Goal: Task Accomplishment & Management: Complete application form

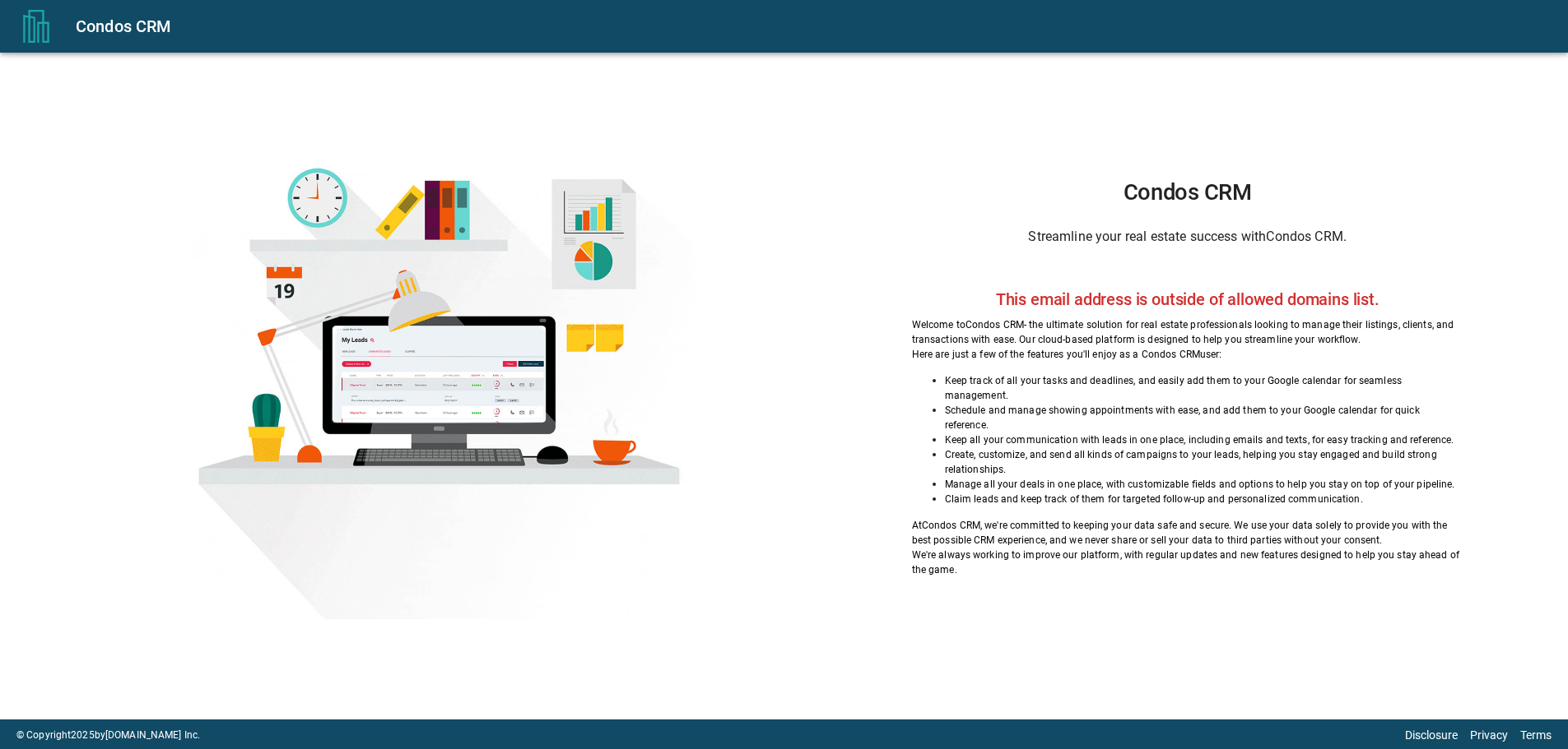
scroll to position [9, 0]
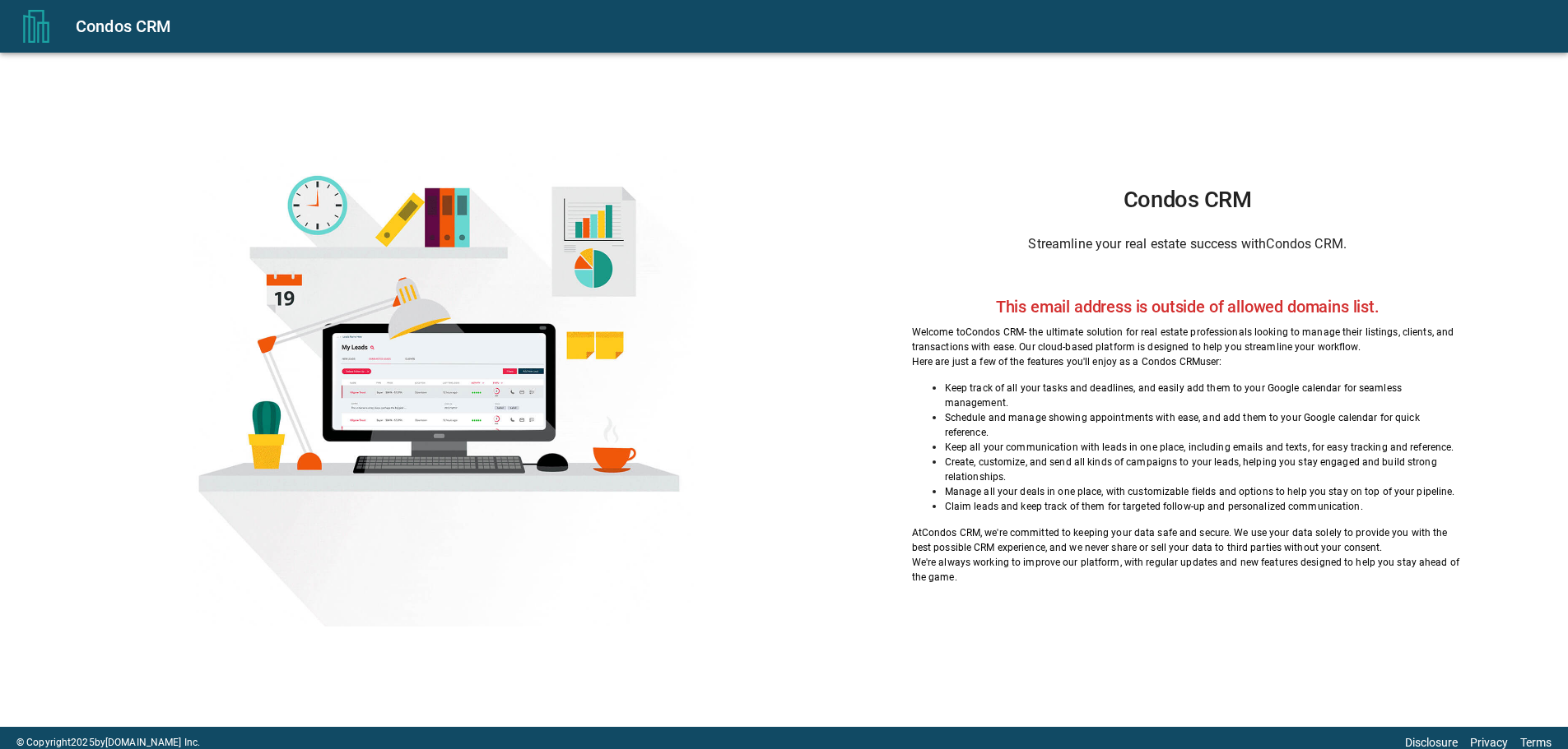
drag, startPoint x: 248, startPoint y: 1, endPoint x: 131, endPoint y: 105, distance: 156.5
click at [131, 105] on div "Condos CRM Streamline your real estate success with Condos CRM . This email add…" at bounding box center [784, 390] width 1568 height 675
click at [117, 26] on div "Condos CRM" at bounding box center [811, 26] width 1473 height 26
click at [1175, 317] on h2 "This email address is outside of allowed domains list." at bounding box center [1187, 307] width 383 height 20
click at [1181, 256] on h6 "Streamline your real estate success with Condos CRM ." at bounding box center [1187, 245] width 551 height 23
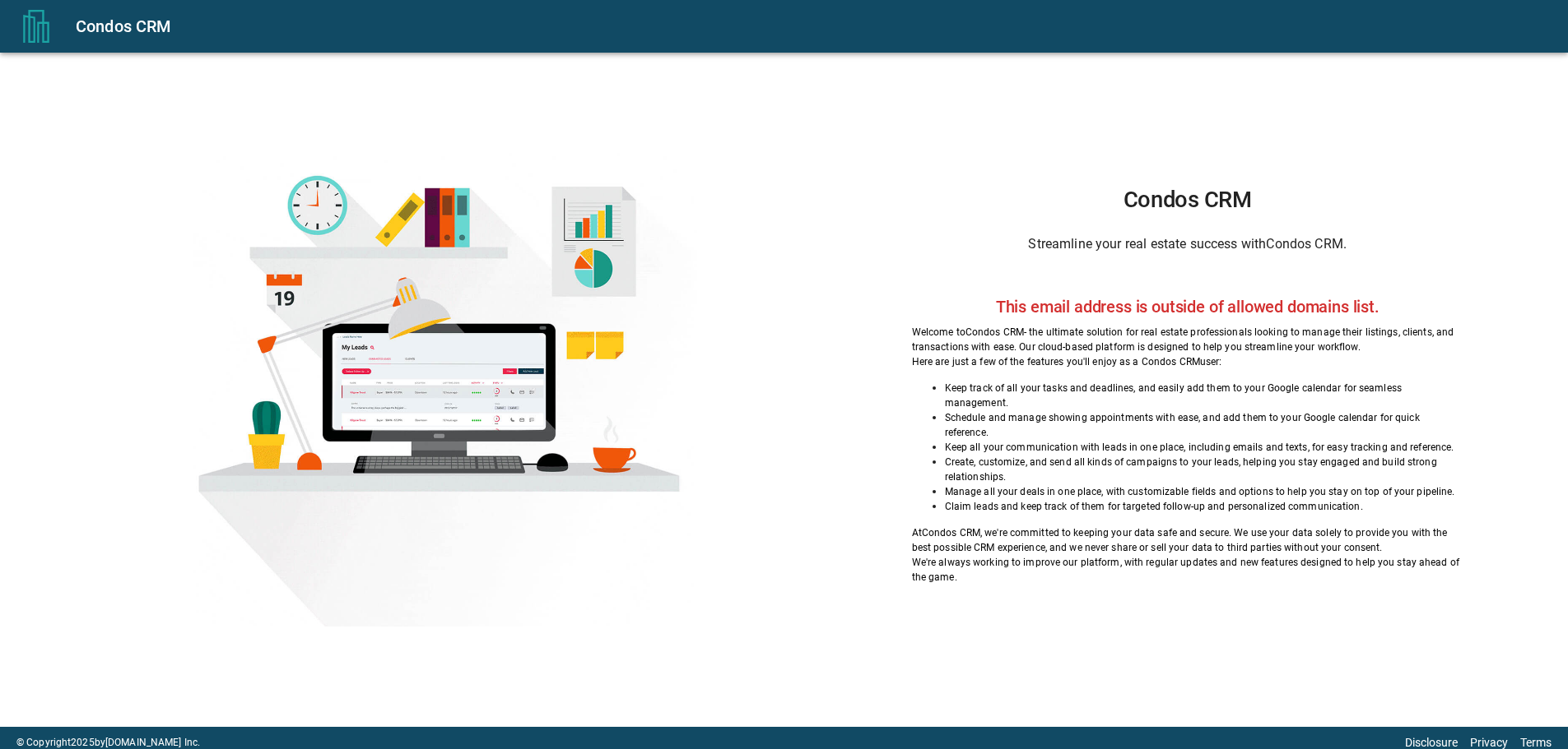
click at [1184, 213] on h1 "Condos CRM" at bounding box center [1187, 199] width 551 height 26
click at [1173, 392] on div "Welcome to Condos CRM - the ultimate solution for real estate professionals loo…" at bounding box center [1187, 455] width 551 height 260
click at [1164, 555] on p "We're always working to improve our platform, with regular updates and new feat…" at bounding box center [1187, 570] width 551 height 30
click at [1159, 647] on div "Condos CRM Streamline your real estate success with Condos CRM . This email add…" at bounding box center [784, 390] width 1568 height 675
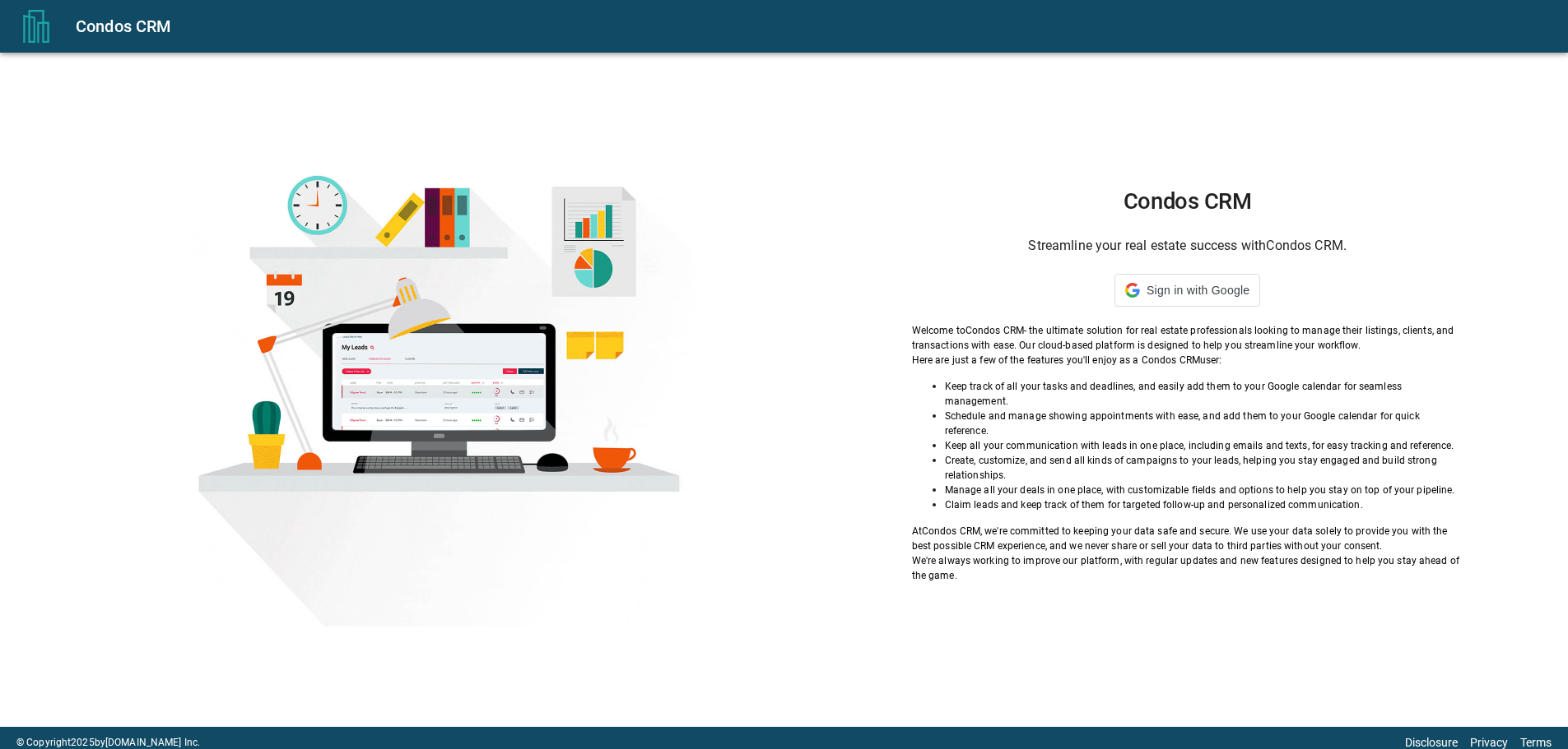
scroll to position [9, 0]
